Goal: Information Seeking & Learning: Learn about a topic

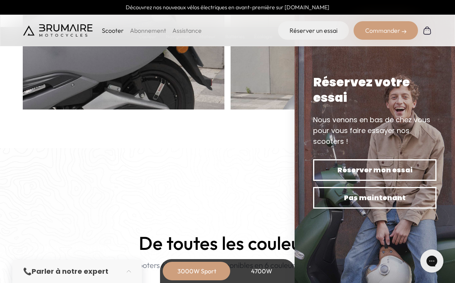
scroll to position [562, 0]
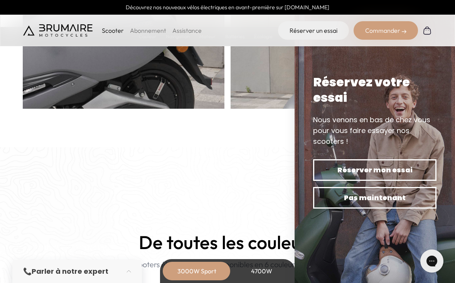
click at [395, 203] on span "Pas maintenant" at bounding box center [375, 198] width 96 height 11
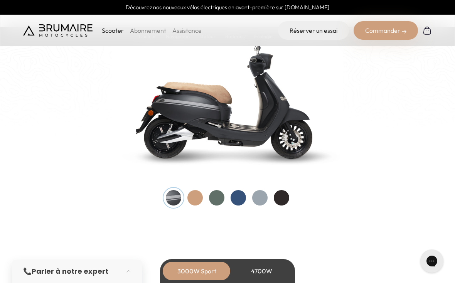
scroll to position [820, 0]
click at [199, 195] on div at bounding box center [195, 198] width 15 height 15
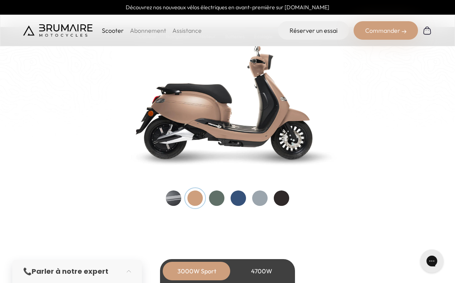
click at [219, 199] on div at bounding box center [216, 198] width 15 height 15
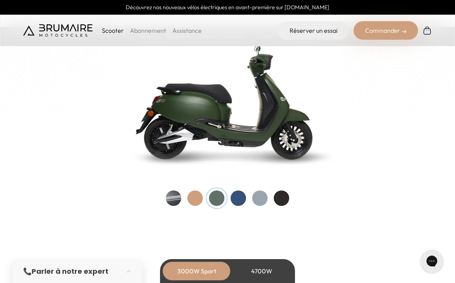
click at [241, 197] on div at bounding box center [238, 198] width 15 height 15
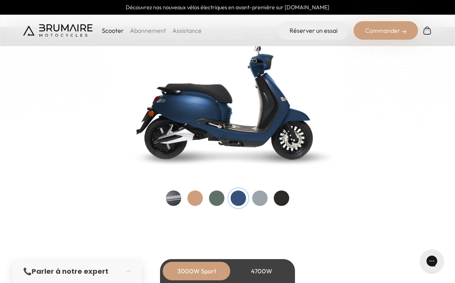
click at [262, 199] on div at bounding box center [259, 198] width 15 height 15
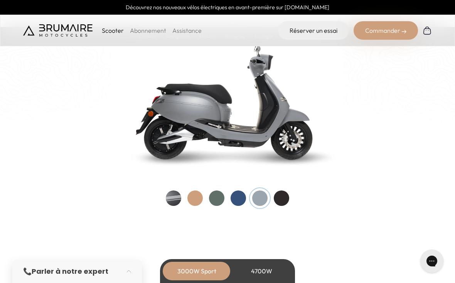
click at [277, 196] on div at bounding box center [281, 198] width 15 height 15
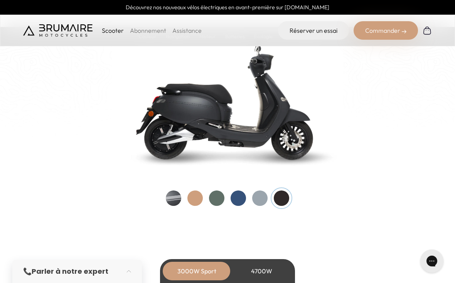
click at [173, 193] on div at bounding box center [173, 198] width 15 height 15
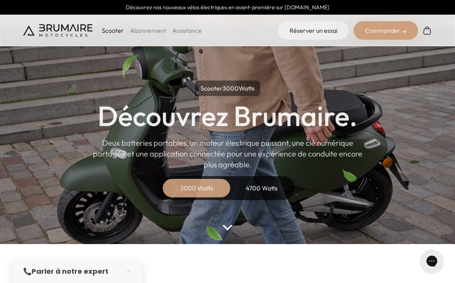
scroll to position [0, 0]
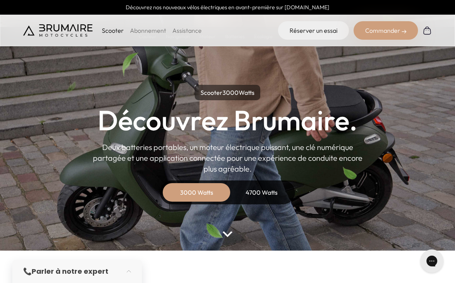
click at [258, 193] on div "4700 Watts" at bounding box center [262, 192] width 62 height 19
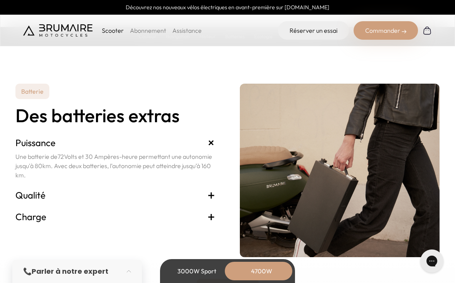
scroll to position [1654, 0]
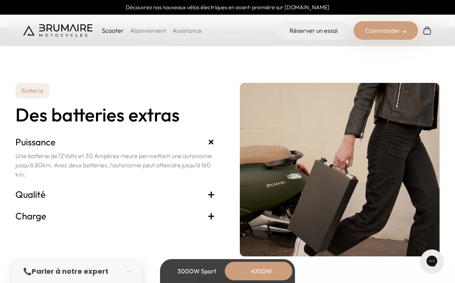
click at [28, 193] on h3 "Qualité +" at bounding box center [115, 194] width 200 height 12
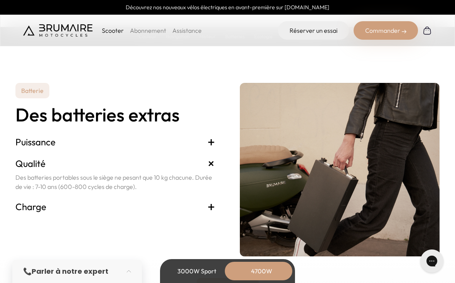
click at [27, 208] on h3 "Charge +" at bounding box center [115, 207] width 200 height 12
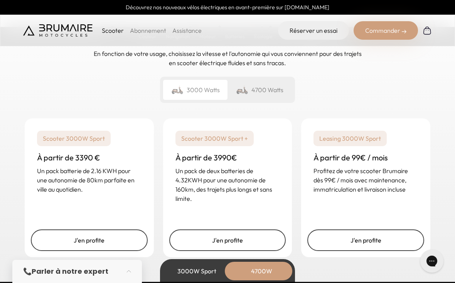
scroll to position [1931, 0]
click at [199, 85] on div "3000 Watts" at bounding box center [195, 89] width 64 height 20
click at [269, 88] on div "4700 Watts" at bounding box center [260, 89] width 64 height 20
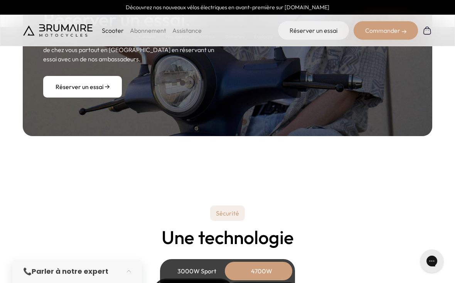
scroll to position [2529, 0]
